Goal: Task Accomplishment & Management: Manage account settings

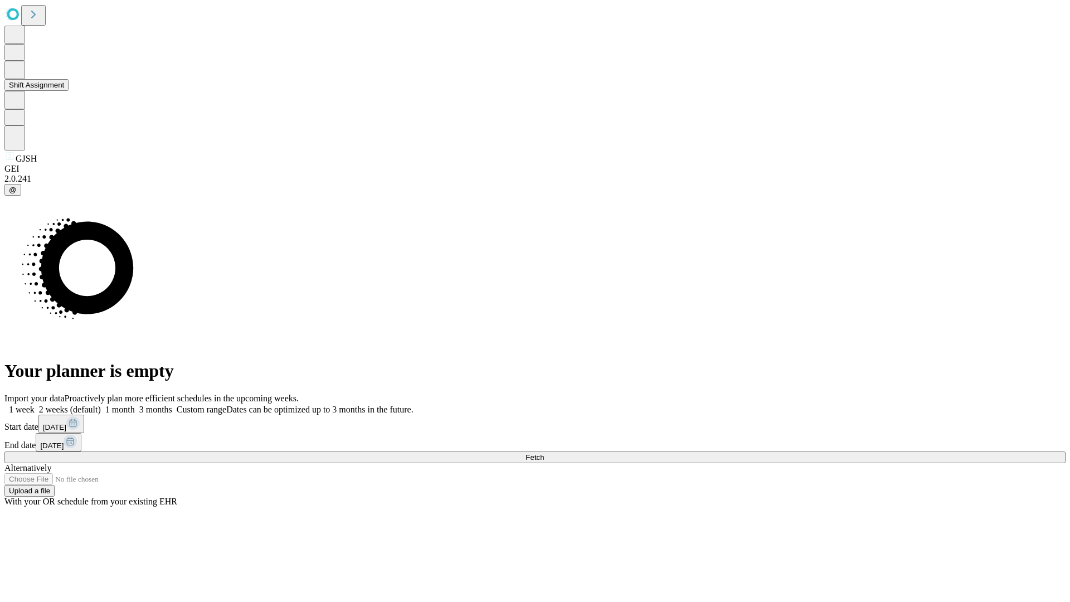
click at [69, 91] on button "Shift Assignment" at bounding box center [36, 85] width 64 height 12
